Goal: Information Seeking & Learning: Learn about a topic

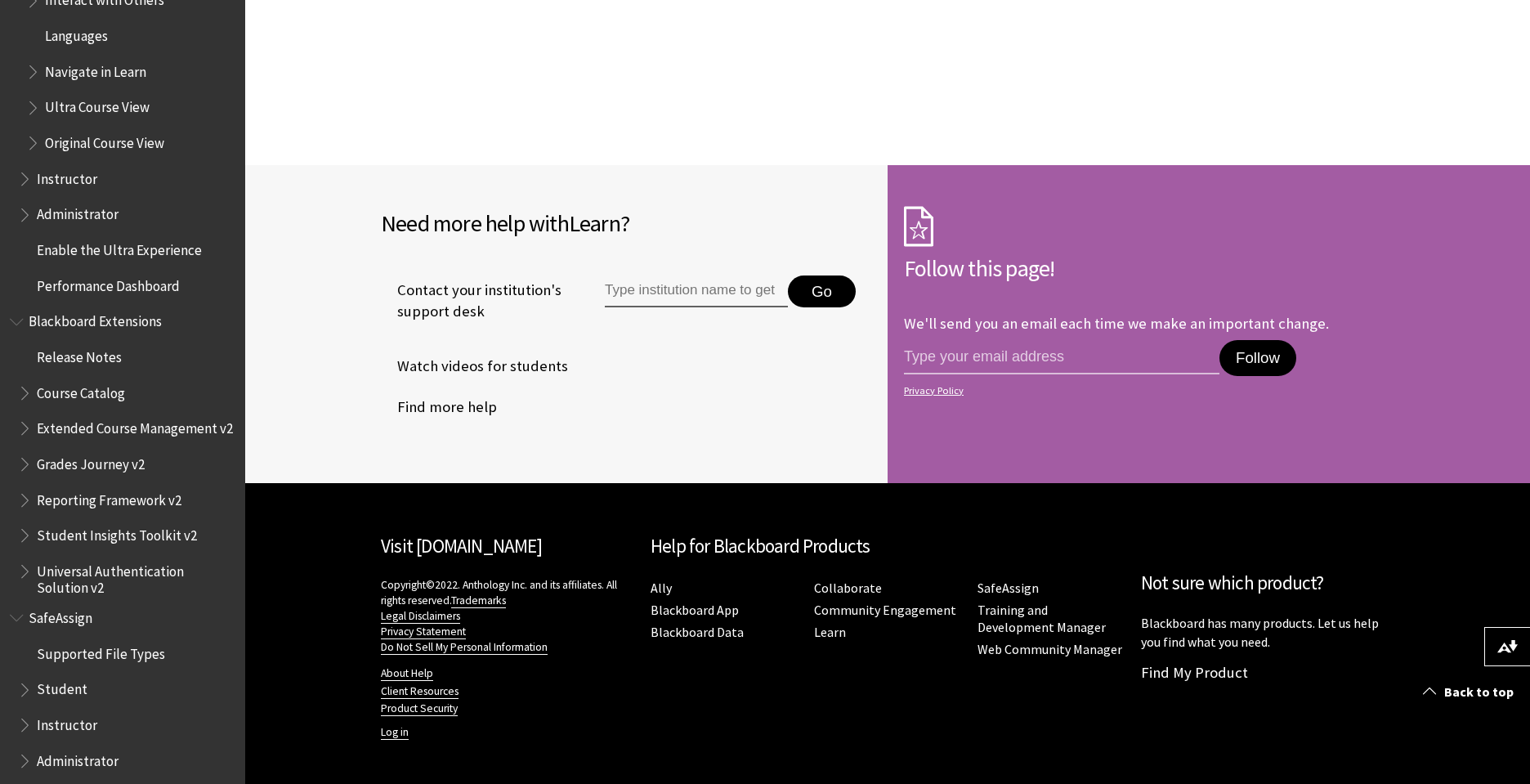
scroll to position [1906, 0]
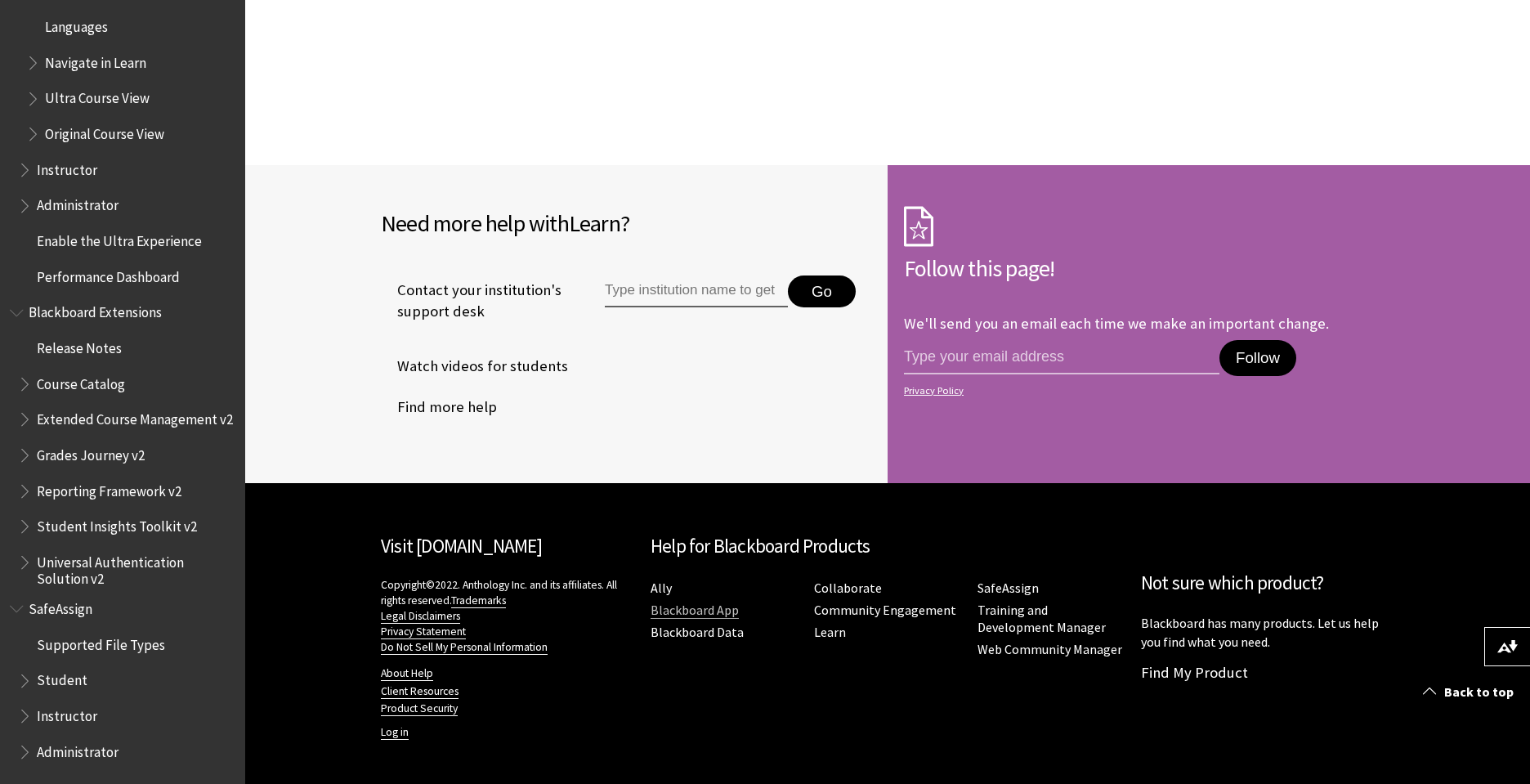
click at [684, 612] on link "Blackboard App" at bounding box center [695, 609] width 89 height 17
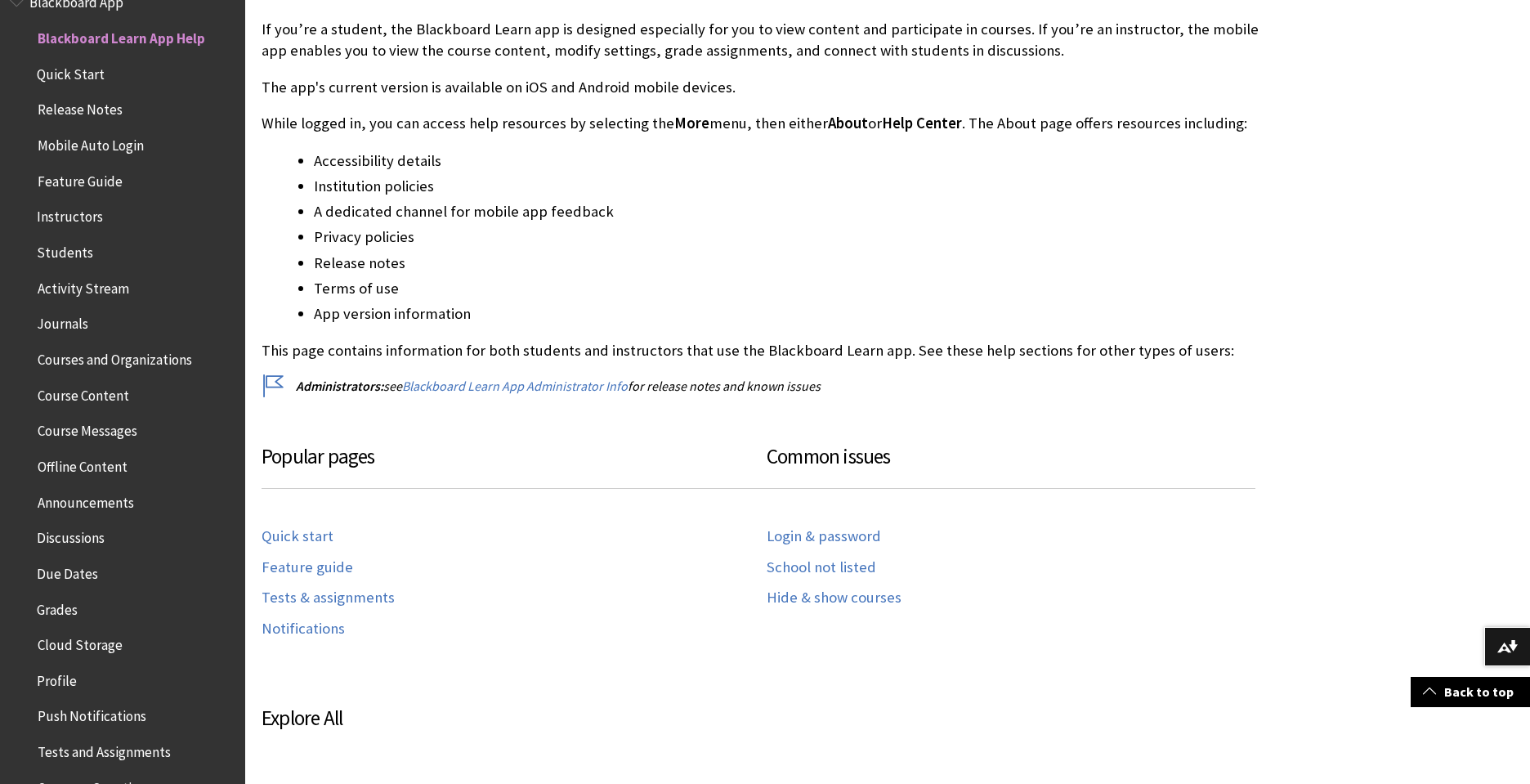
scroll to position [388, 0]
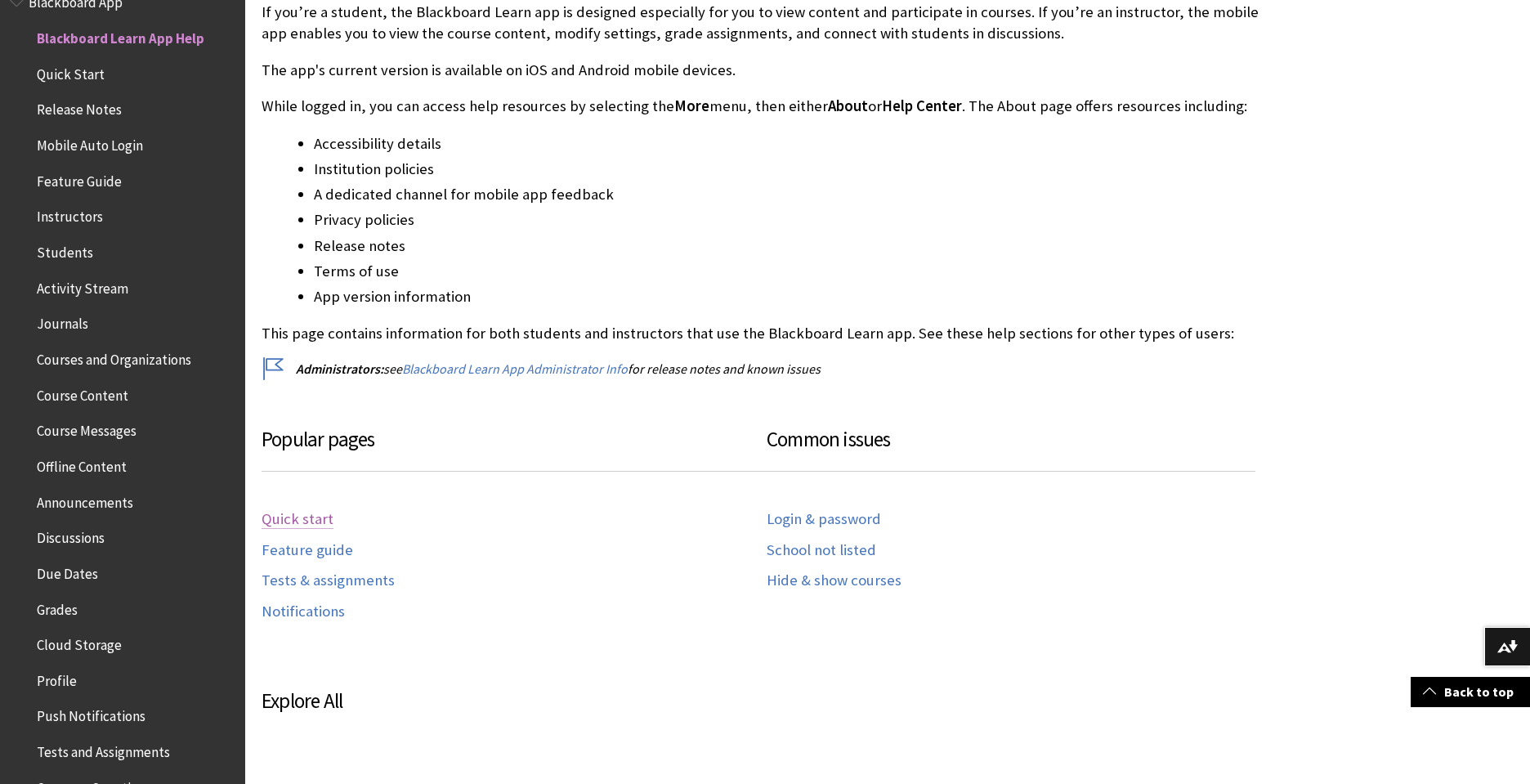
click at [282, 527] on link "Quick start" at bounding box center [297, 519] width 72 height 19
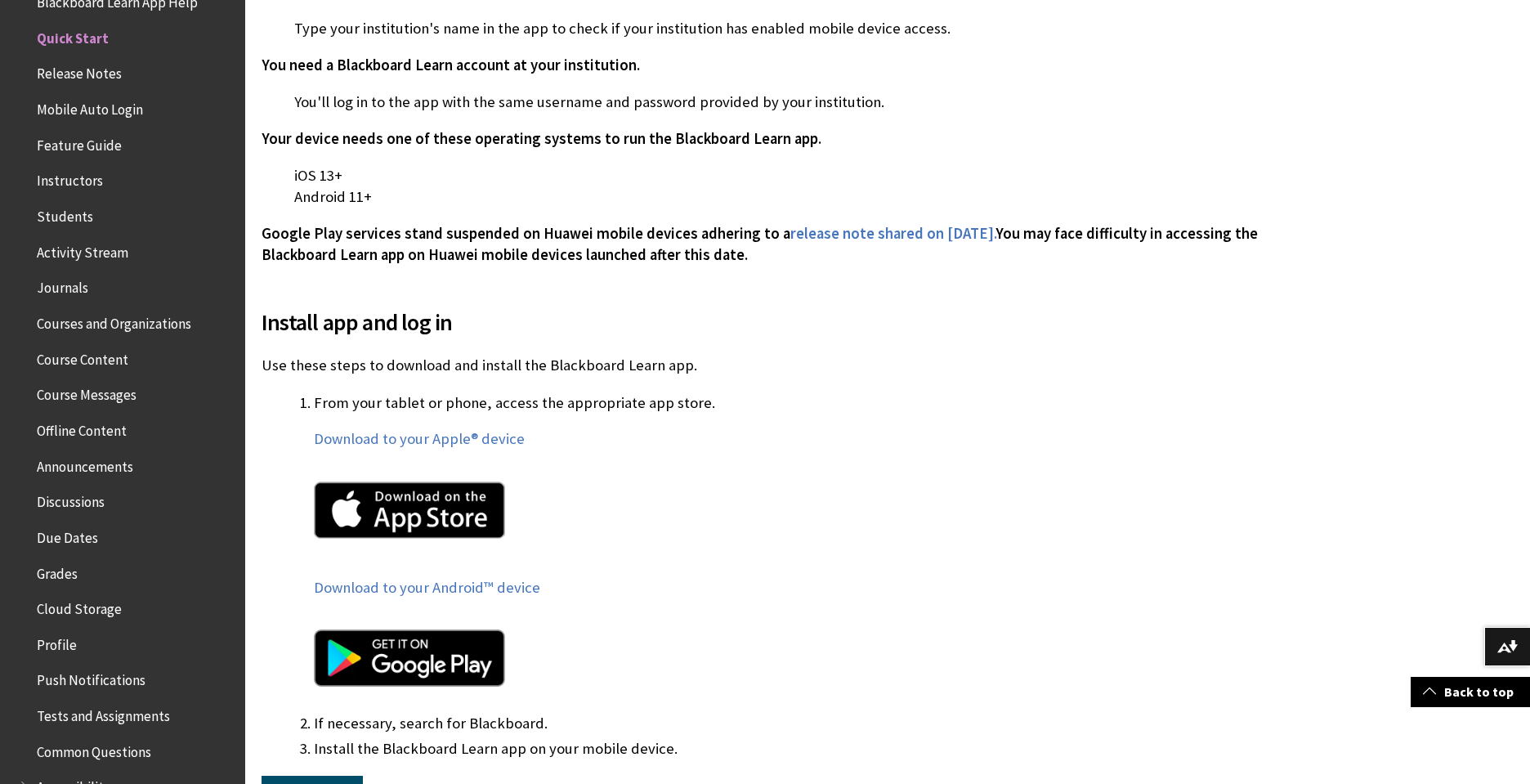
scroll to position [576, 0]
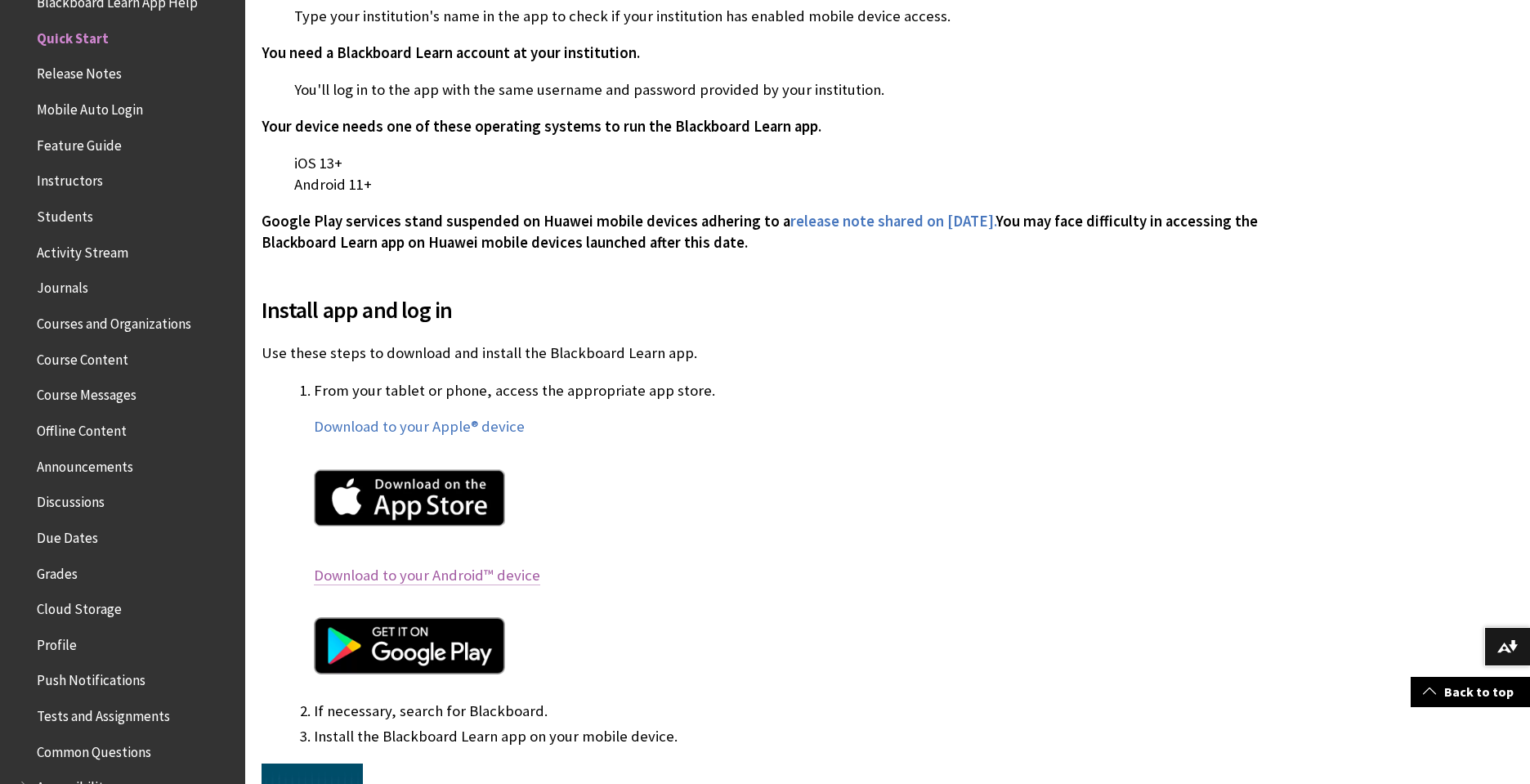
click at [367, 575] on link "Download to your Android™ device" at bounding box center [427, 575] width 227 height 19
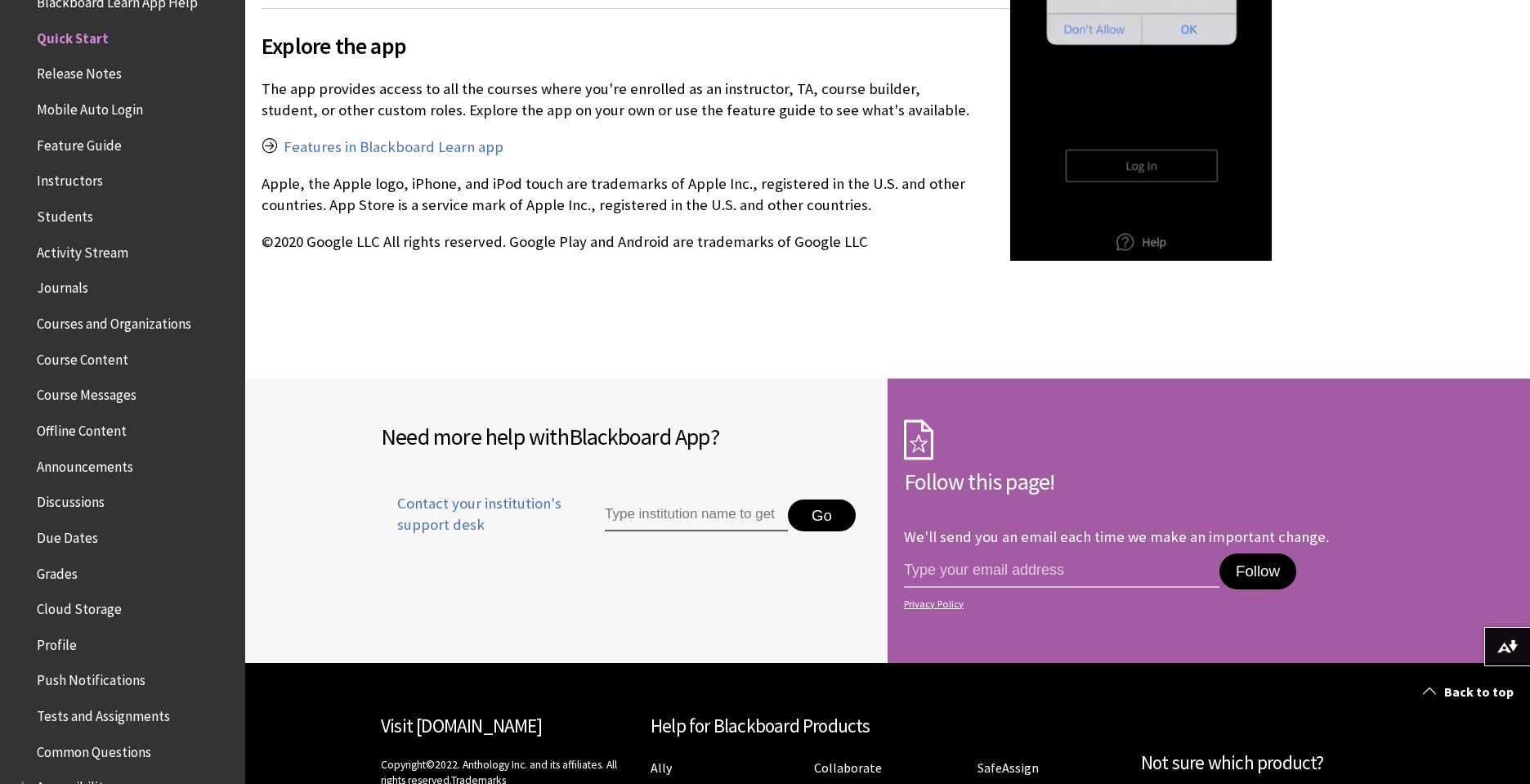
scroll to position [2569, 0]
click at [67, 259] on span "Activity Stream" at bounding box center [82, 249] width 91 height 22
click at [65, 229] on span "Students" at bounding box center [127, 217] width 218 height 27
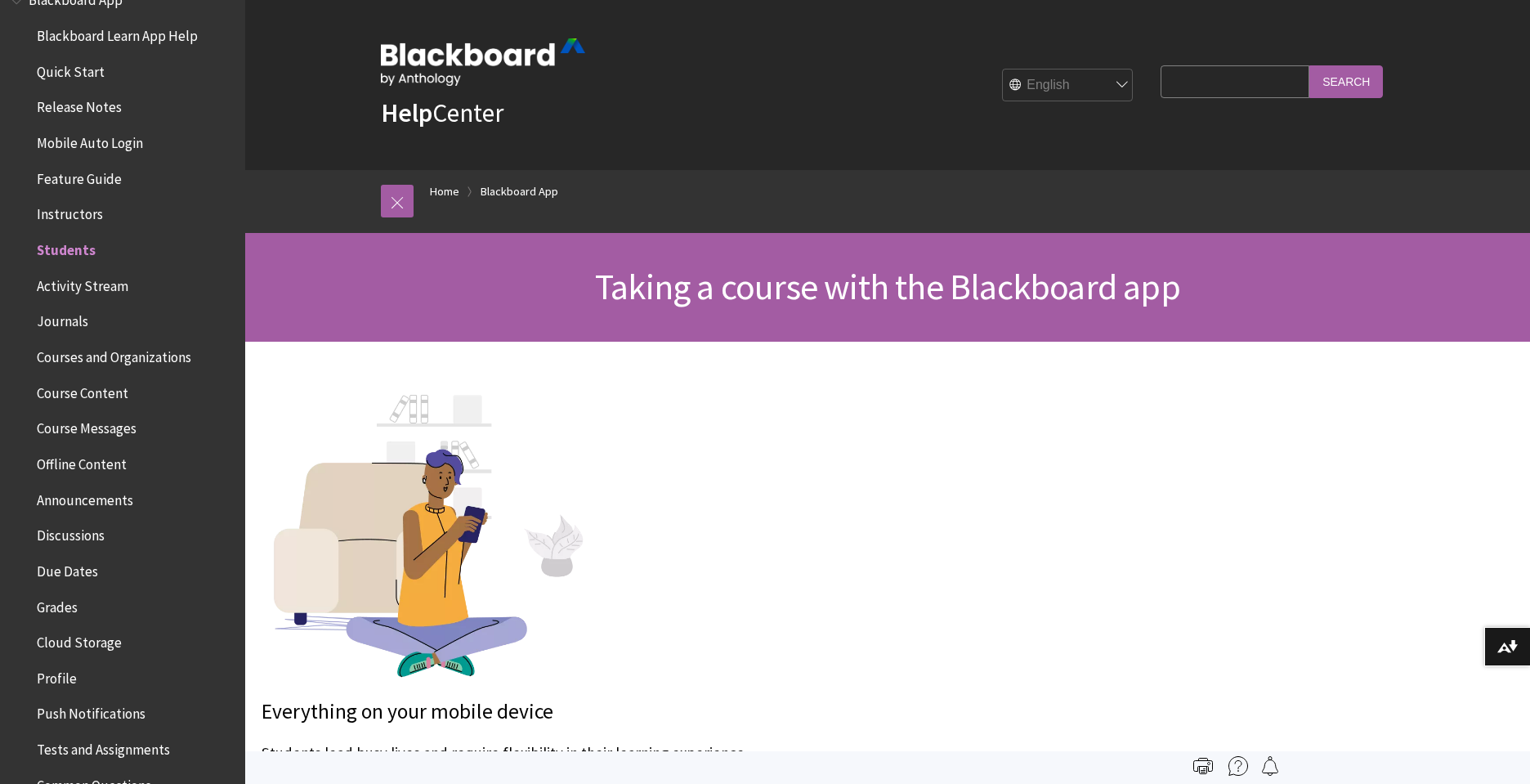
scroll to position [113, 0]
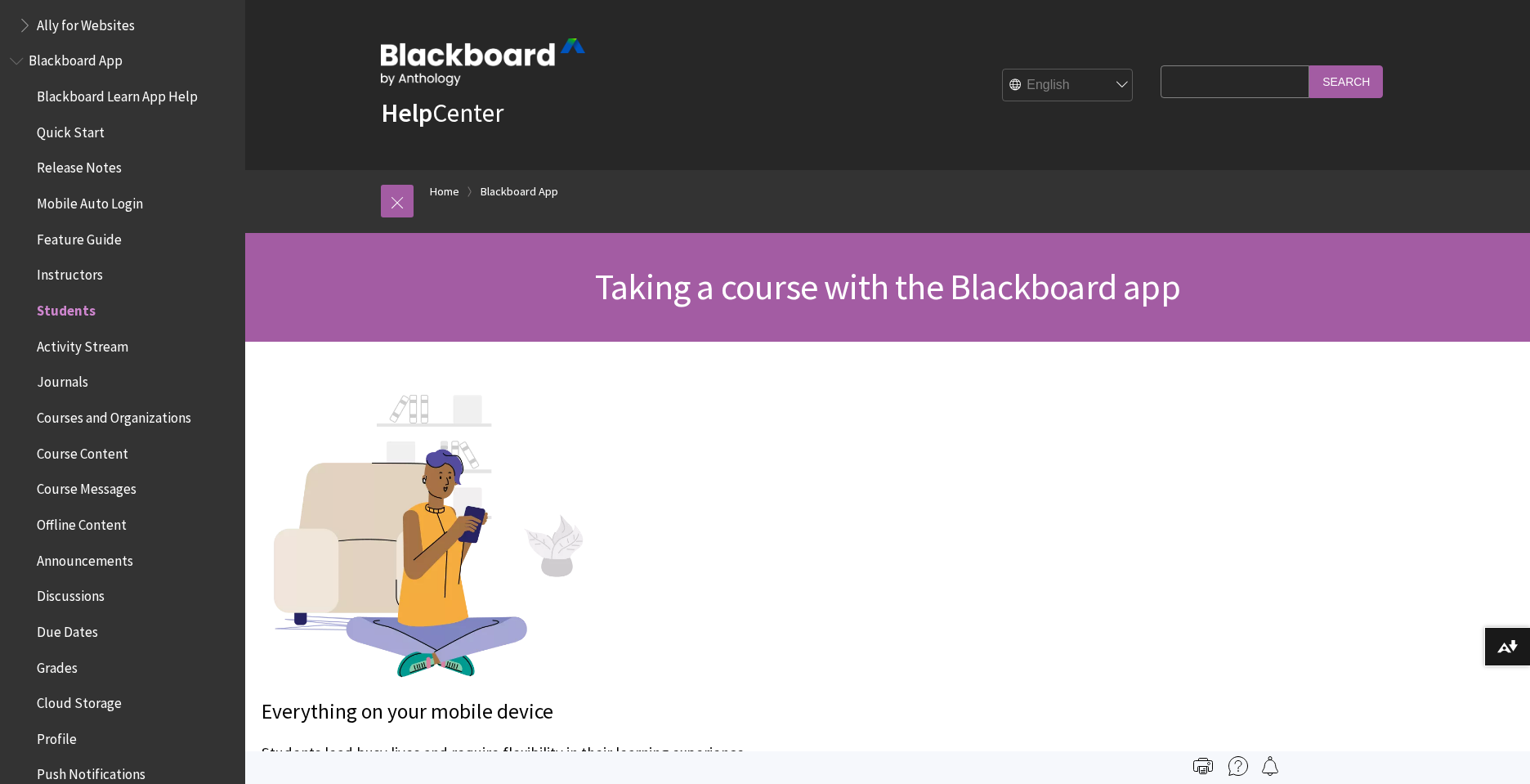
click at [119, 99] on span "Blackboard Learn App Help" at bounding box center [117, 93] width 161 height 22
click at [119, 99] on span "Blackboard Learn App Help" at bounding box center [120, 93] width 167 height 22
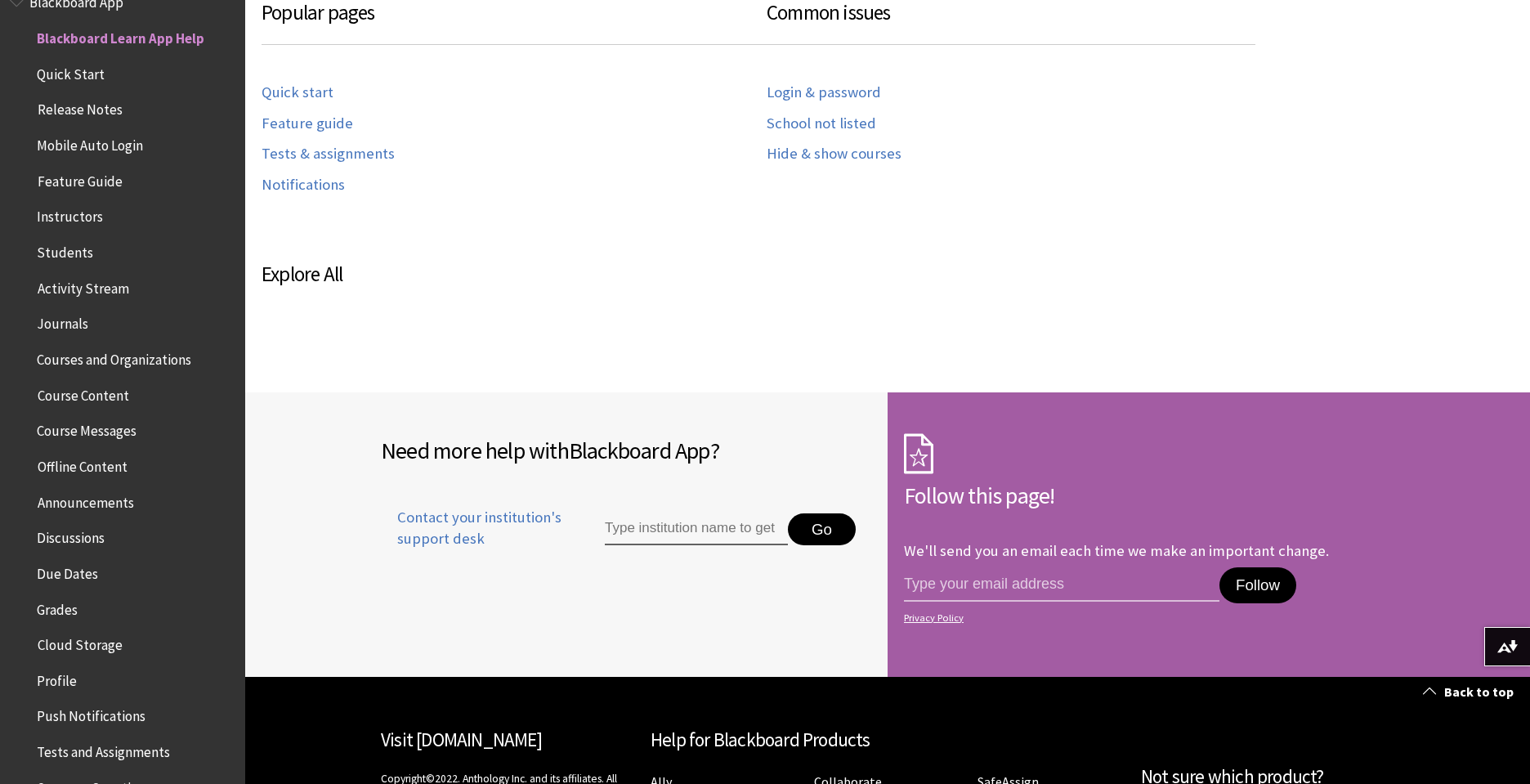
scroll to position [845, 0]
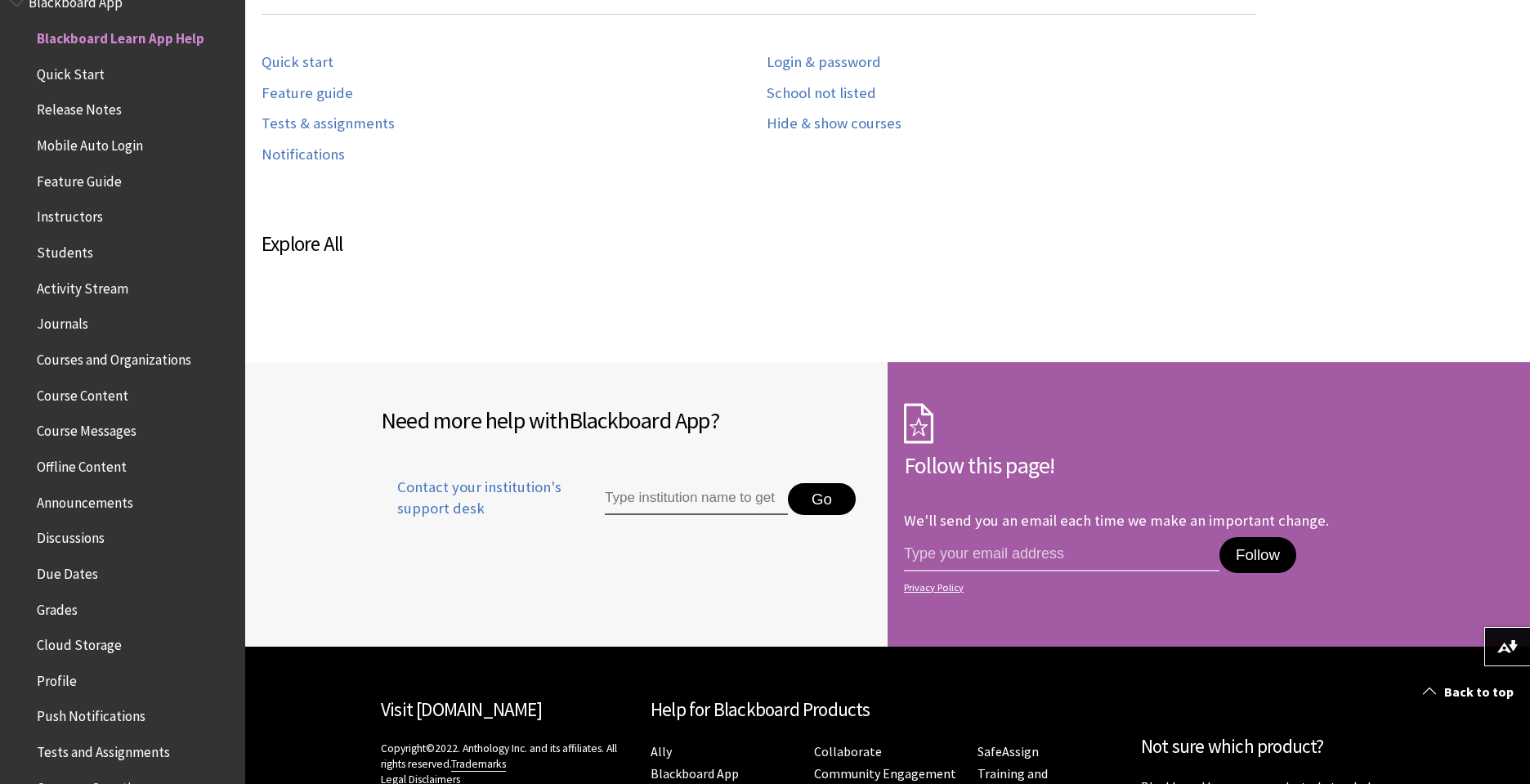
click at [669, 497] on input "Type institution name to get support" at bounding box center [696, 499] width 183 height 33
type input "nga"
click at [808, 513] on button "Go" at bounding box center [822, 499] width 68 height 33
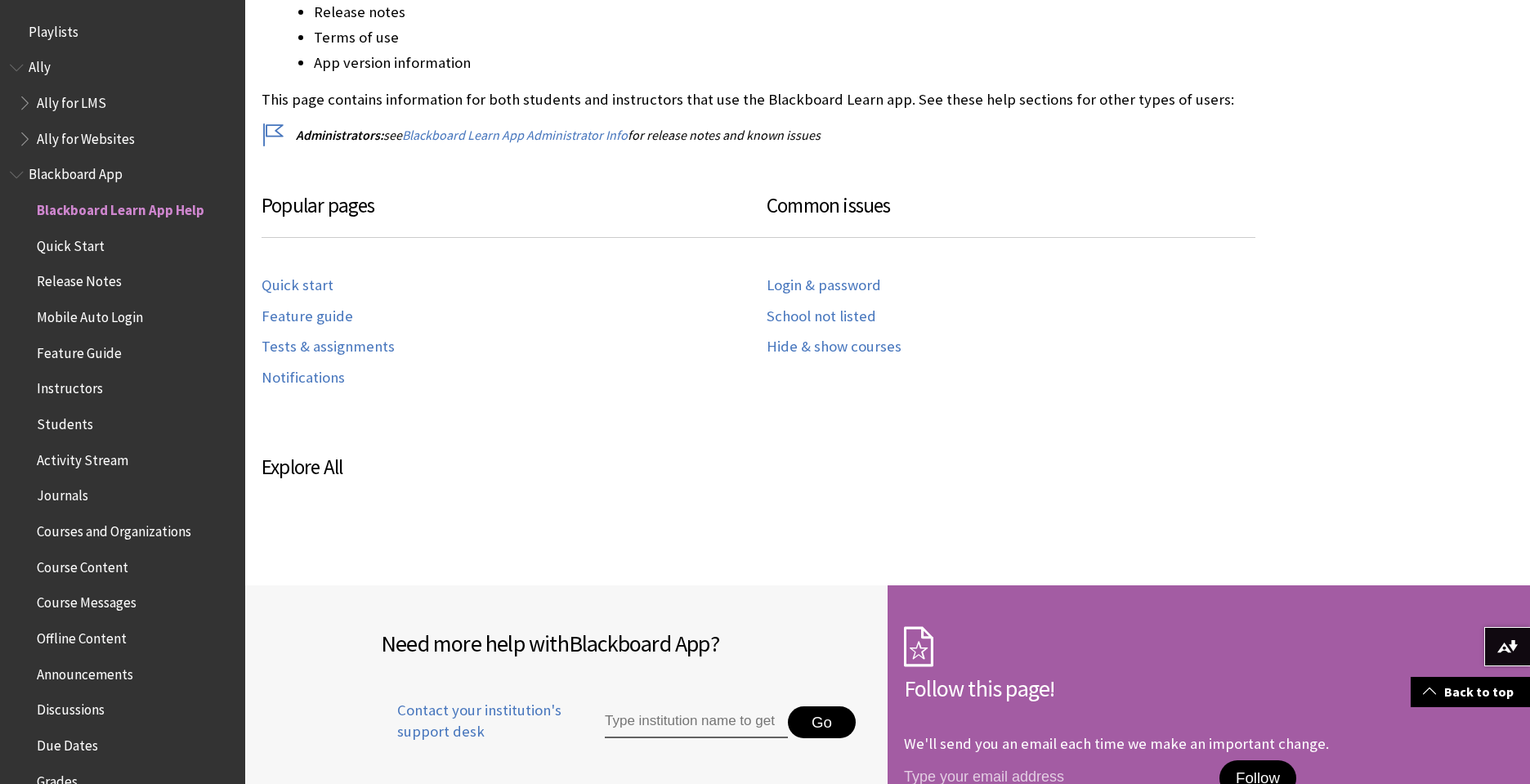
scroll to position [621, 0]
